Goal: Information Seeking & Learning: Learn about a topic

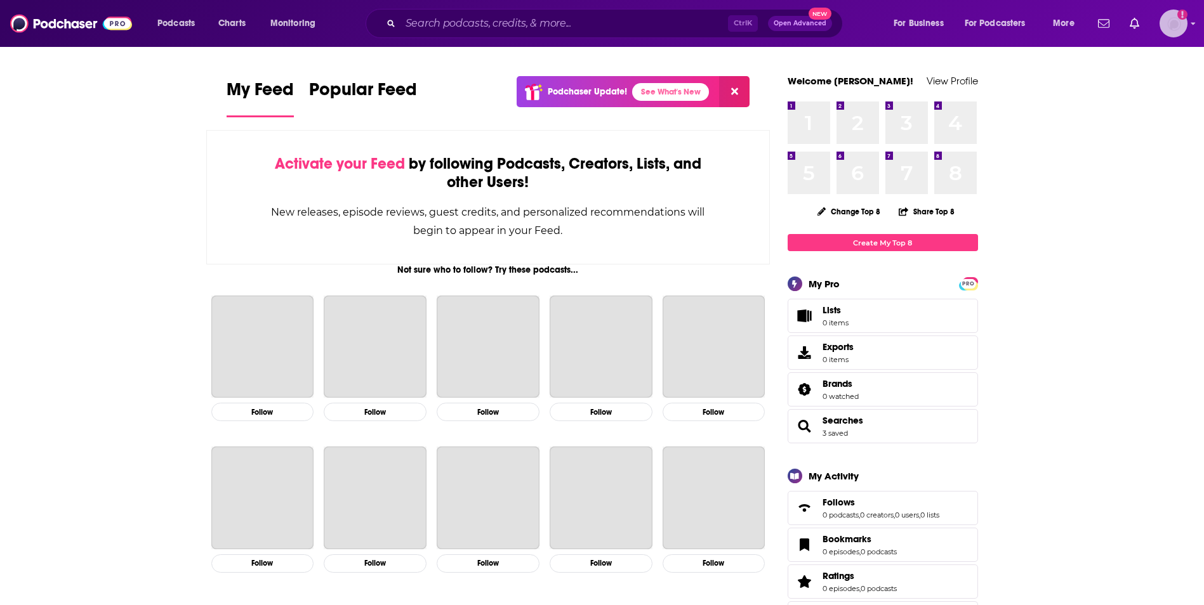
click at [1179, 23] on img "Logged in as veronica.smith" at bounding box center [1173, 24] width 28 height 28
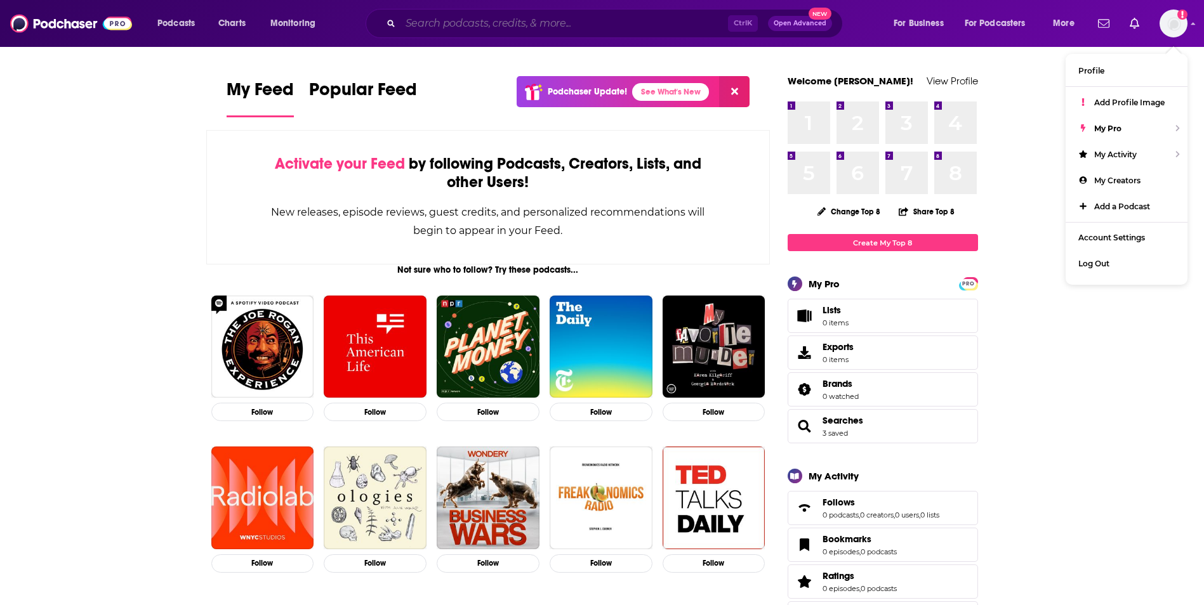
click at [434, 33] on input "Search podcasts, credits, & more..." at bounding box center [563, 23] width 327 height 20
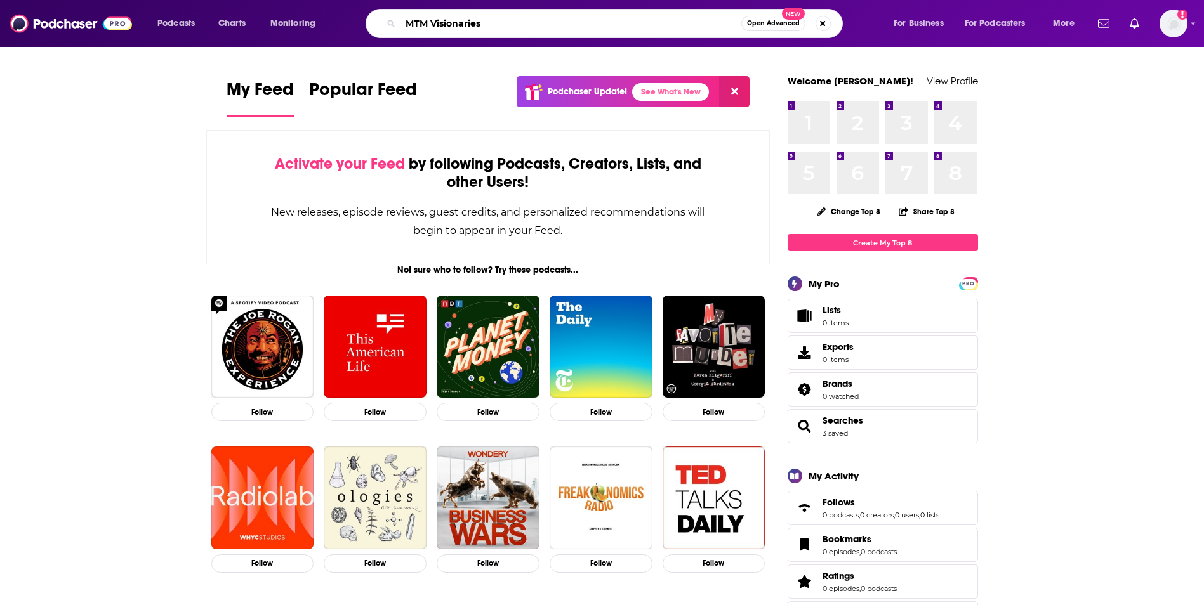
type input "MTM Visionaries"
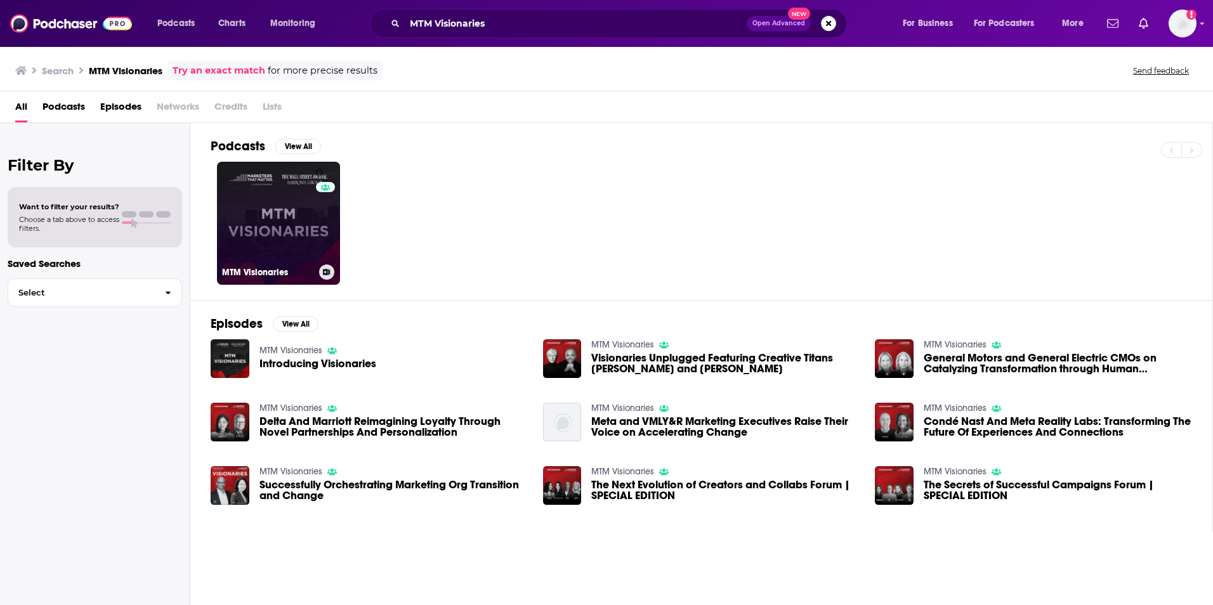
click at [294, 174] on link "0 MTM Visionaries" at bounding box center [278, 223] width 123 height 123
